Goal: Transaction & Acquisition: Purchase product/service

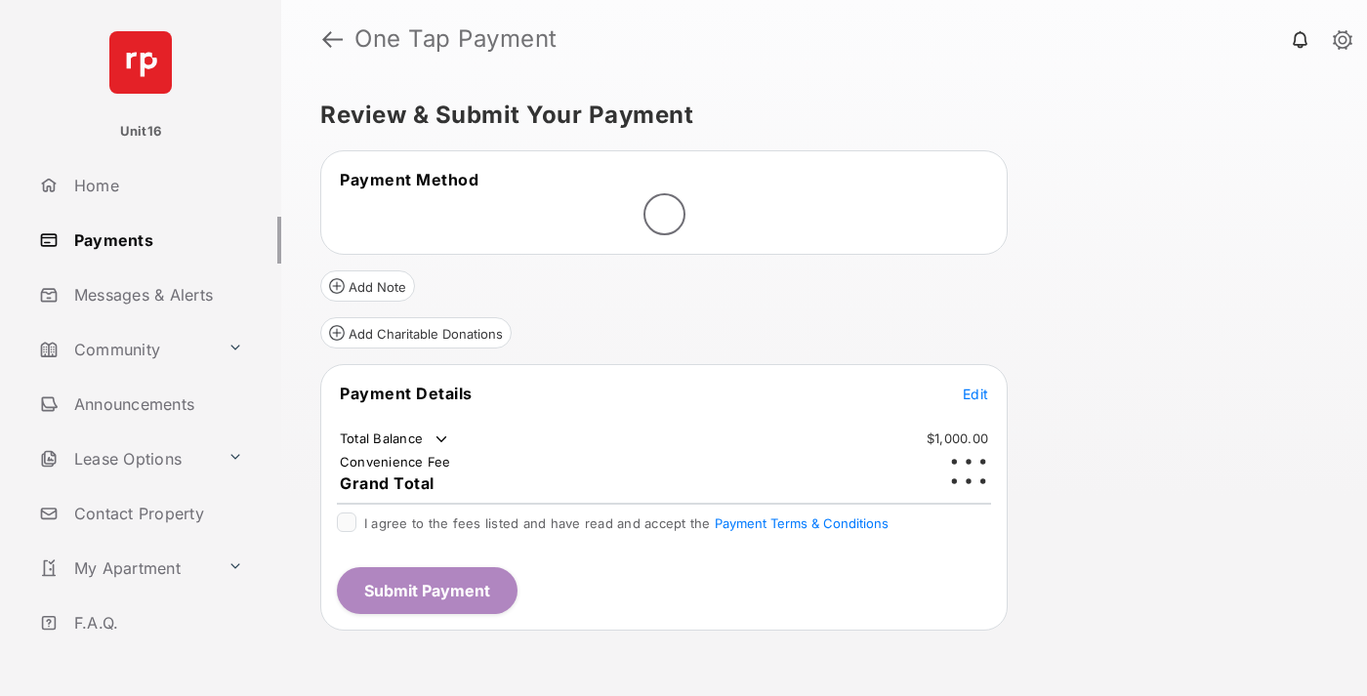
click at [976, 386] on span "Edit" at bounding box center [975, 394] width 25 height 17
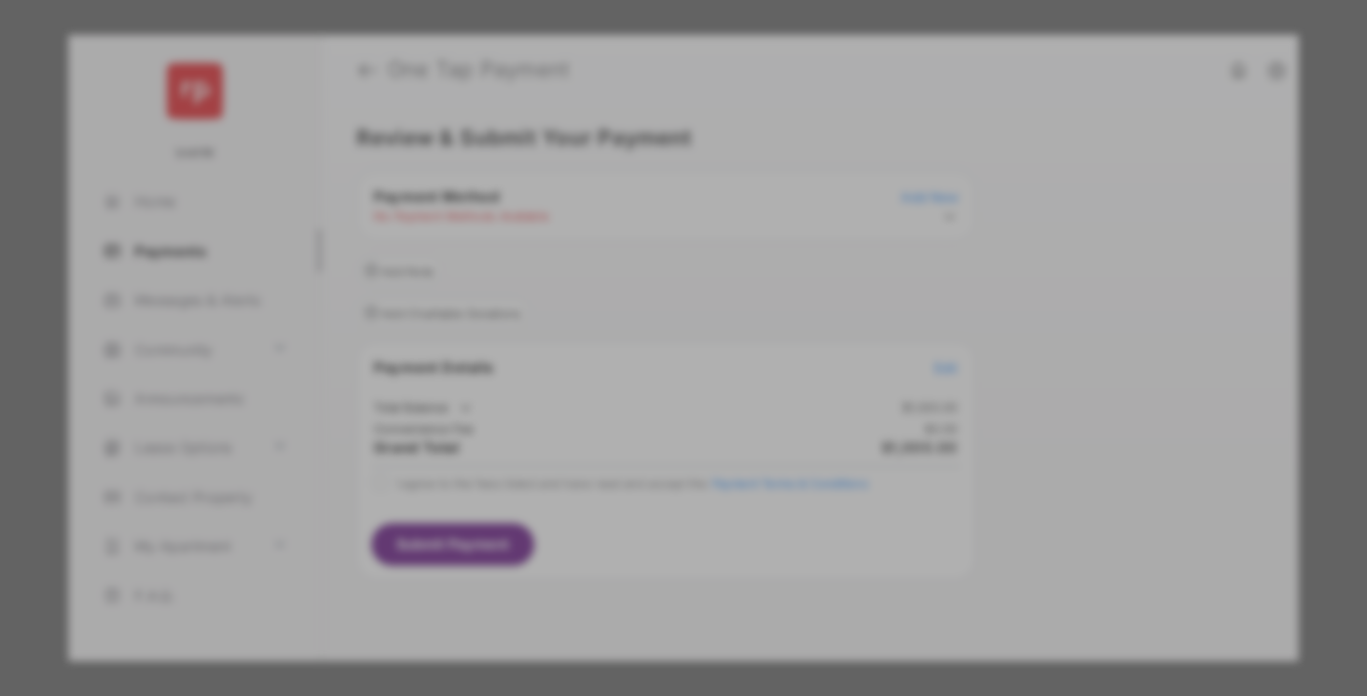
click at [648, 382] on div "Other Amount" at bounding box center [647, 392] width 316 height 33
type input "****"
click at [617, 518] on button "Save" at bounding box center [617, 515] width 98 height 47
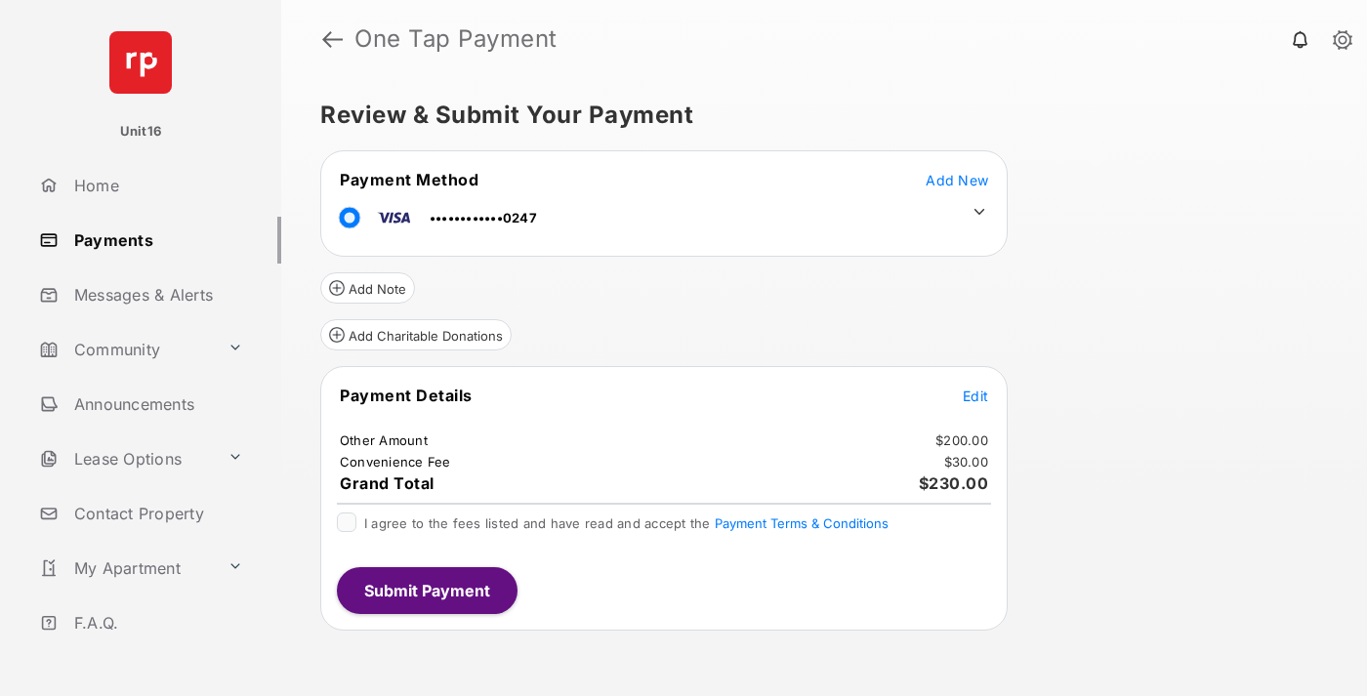
click at [980, 212] on icon at bounding box center [980, 212] width 18 height 18
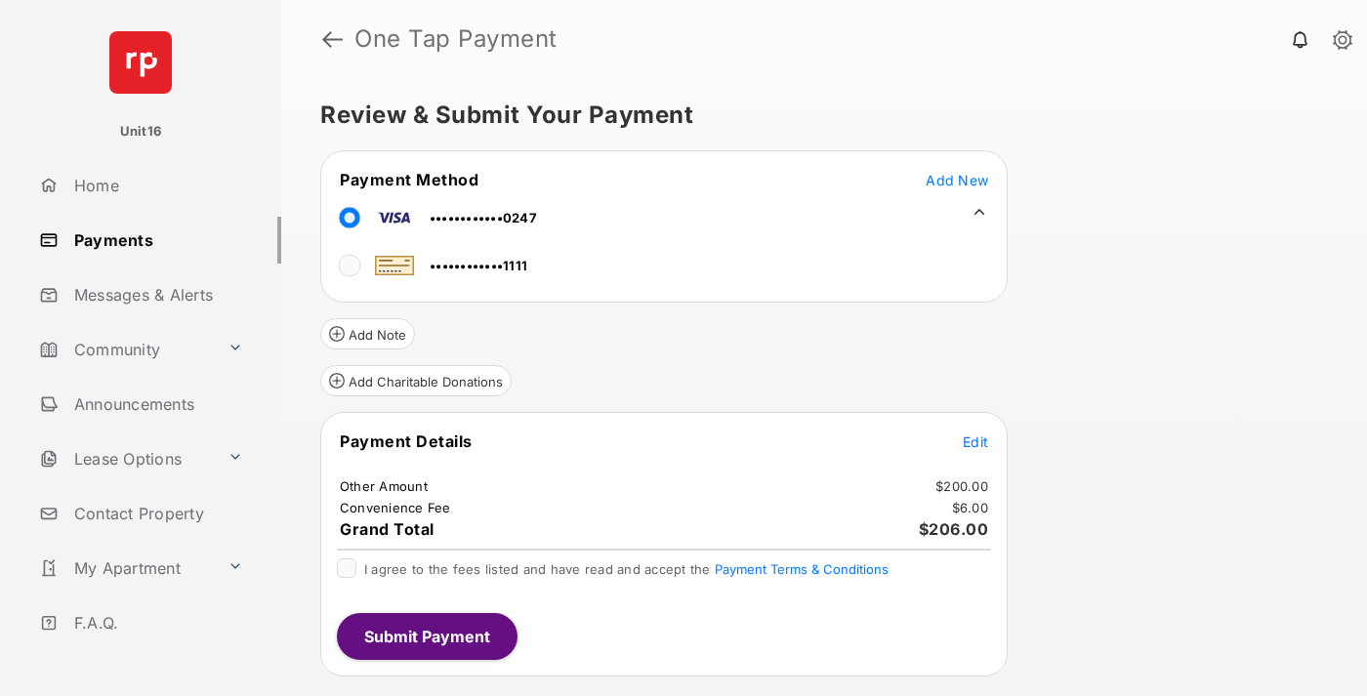
click at [976, 441] on span "Edit" at bounding box center [975, 442] width 25 height 17
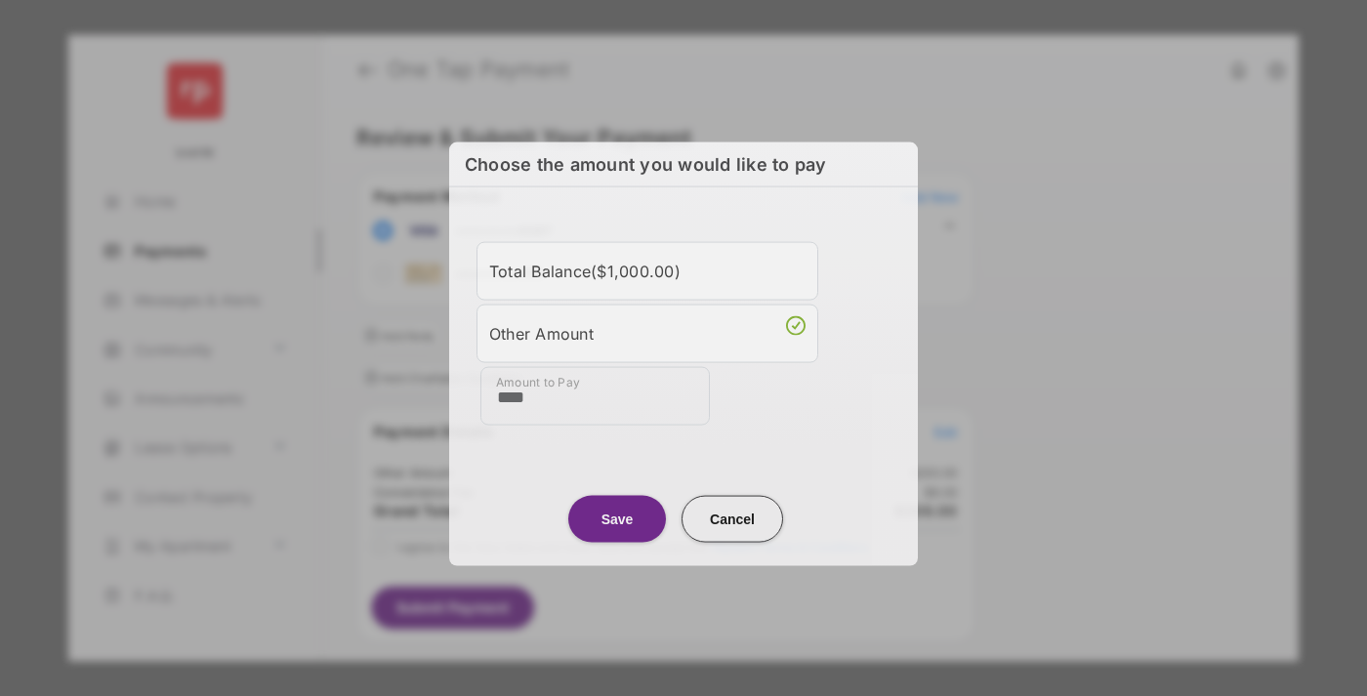
click at [617, 513] on button "Save" at bounding box center [617, 518] width 98 height 47
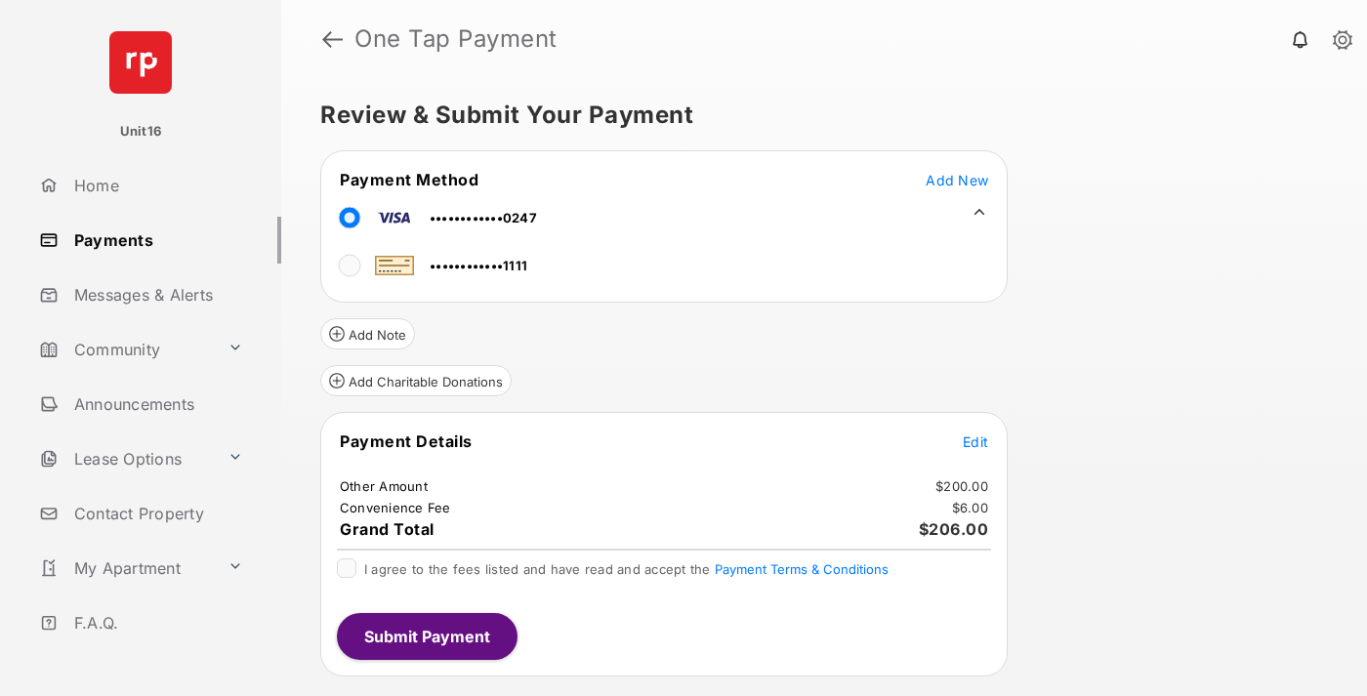
click at [426, 636] on button "Submit Payment" at bounding box center [427, 636] width 181 height 47
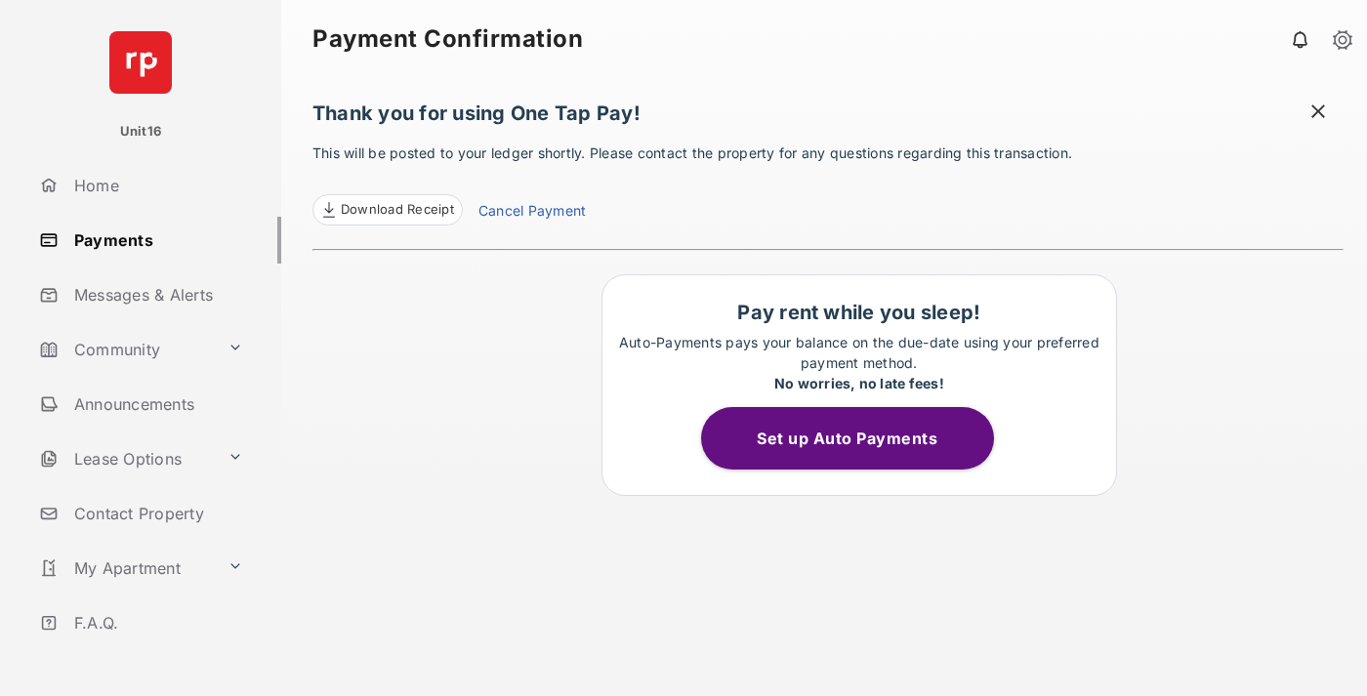
click at [531, 213] on link "Cancel Payment" at bounding box center [532, 212] width 107 height 25
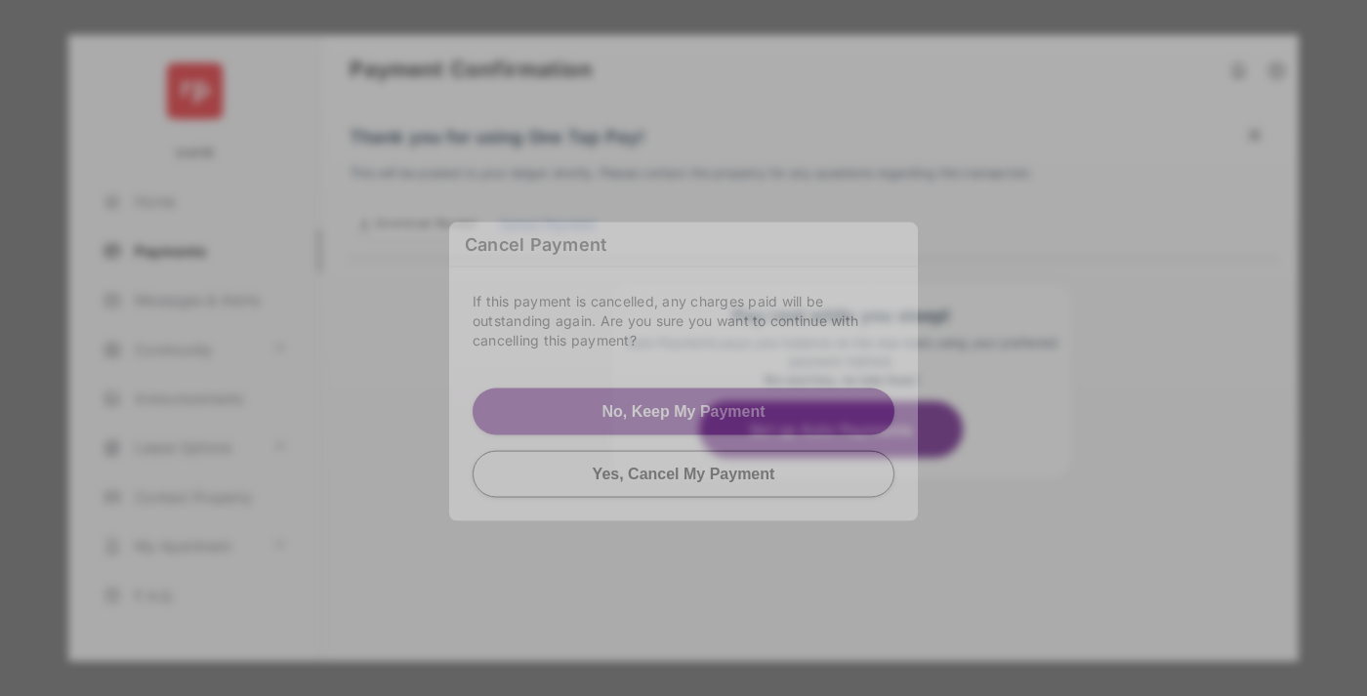
click at [684, 462] on button "Yes, Cancel My Payment" at bounding box center [684, 473] width 422 height 47
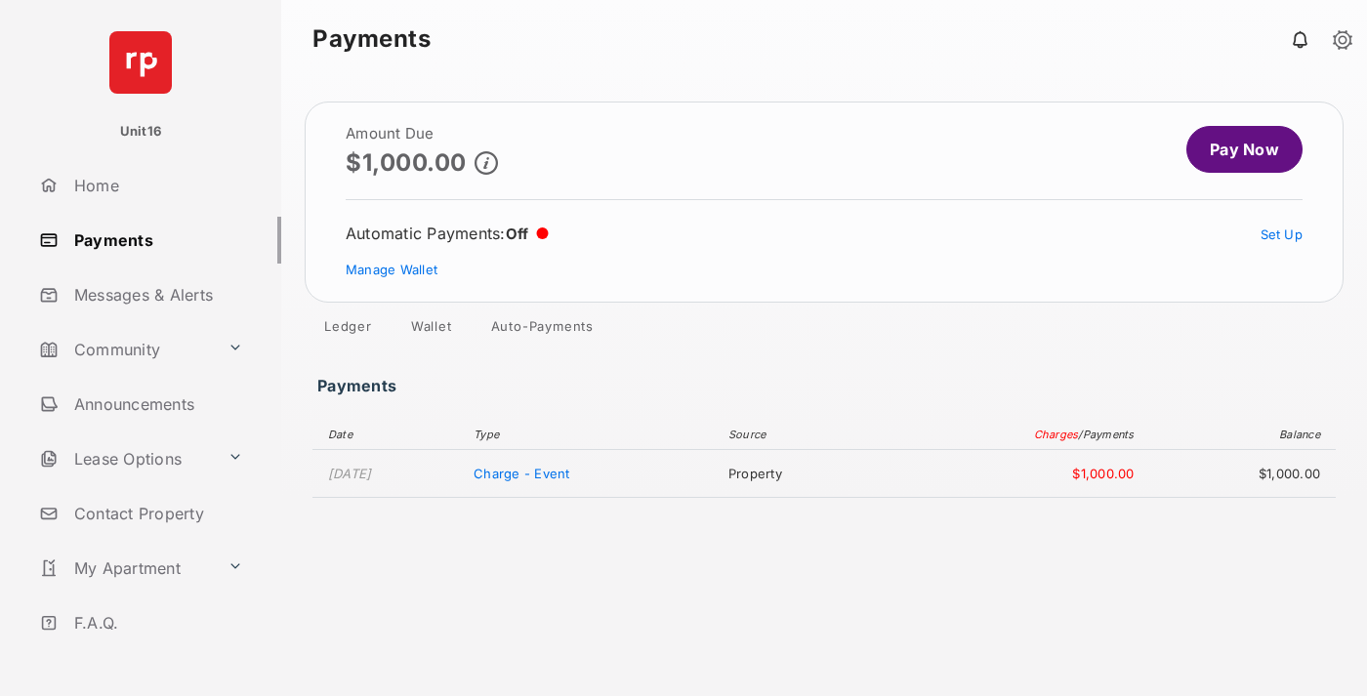
click at [392, 270] on link "Manage Wallet" at bounding box center [392, 270] width 92 height 16
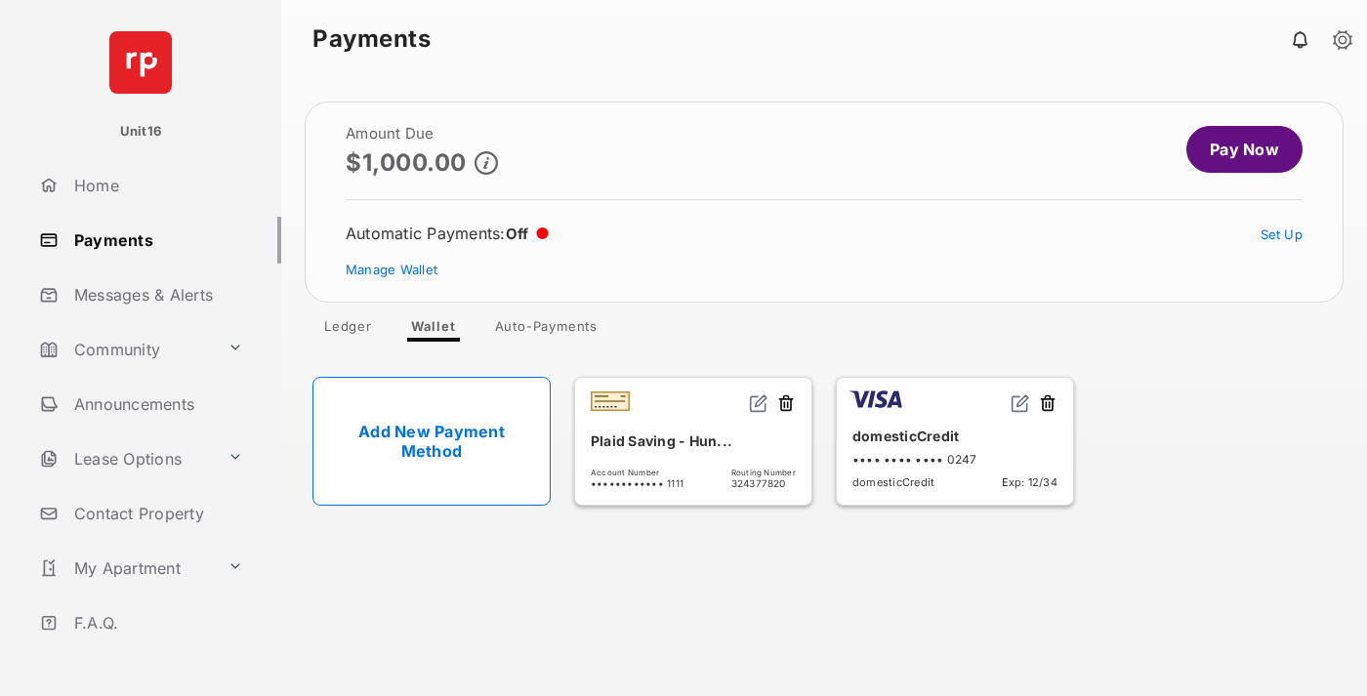
click at [1048, 404] on button at bounding box center [1048, 405] width 20 height 22
